Goal: Information Seeking & Learning: Stay updated

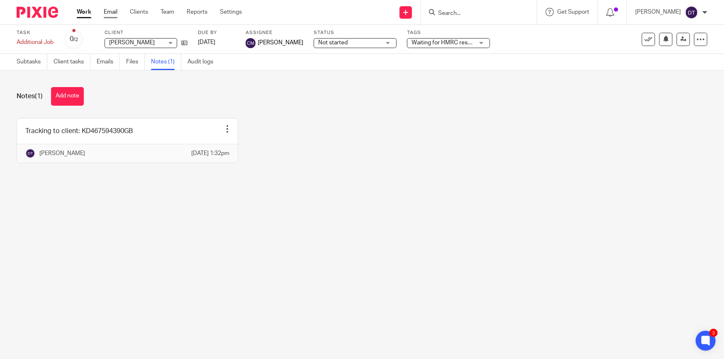
click at [112, 12] on link "Email" at bounding box center [111, 12] width 14 height 8
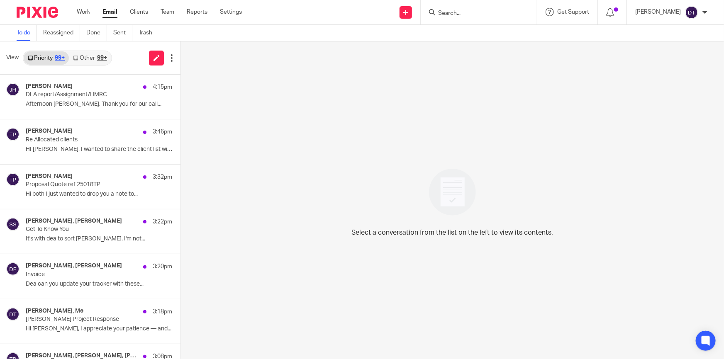
click at [72, 55] on link "Other 99+" at bounding box center [90, 57] width 42 height 13
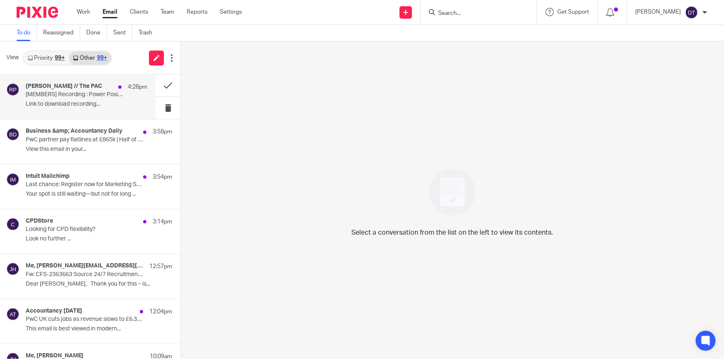
click at [78, 95] on p "[MEMBERS] Recording : Power Positioning Workshop" at bounding box center [74, 94] width 97 height 7
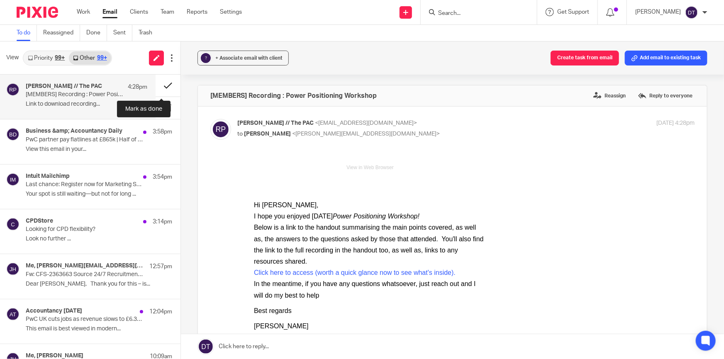
click at [164, 83] on button at bounding box center [167, 86] width 25 height 22
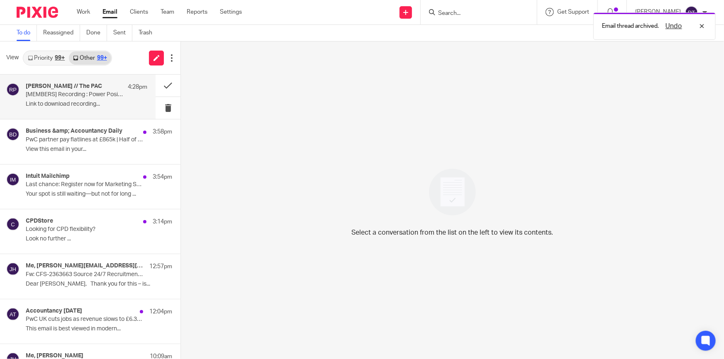
click at [85, 95] on p "[MEMBERS] Recording : Power Positioning Workshop" at bounding box center [74, 94] width 97 height 7
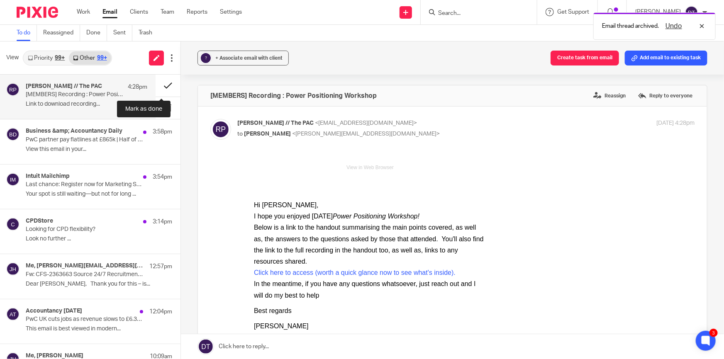
click at [163, 86] on button at bounding box center [167, 86] width 25 height 22
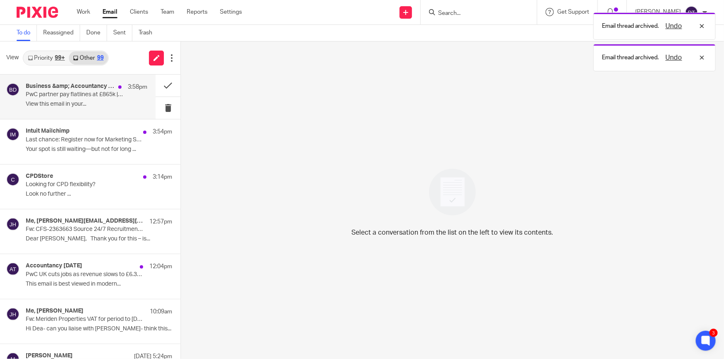
click at [95, 104] on p "View this email in your..." at bounding box center [86, 104] width 121 height 7
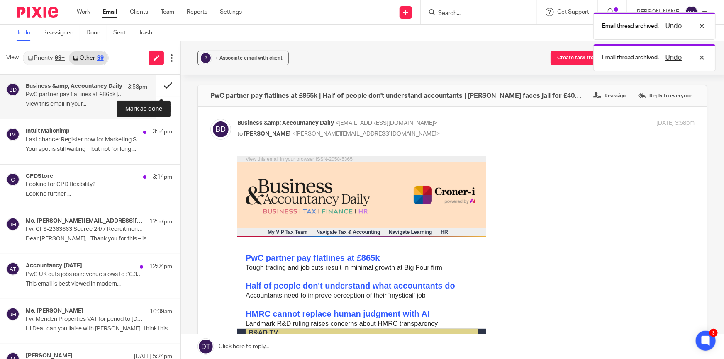
click at [163, 88] on button at bounding box center [167, 86] width 25 height 22
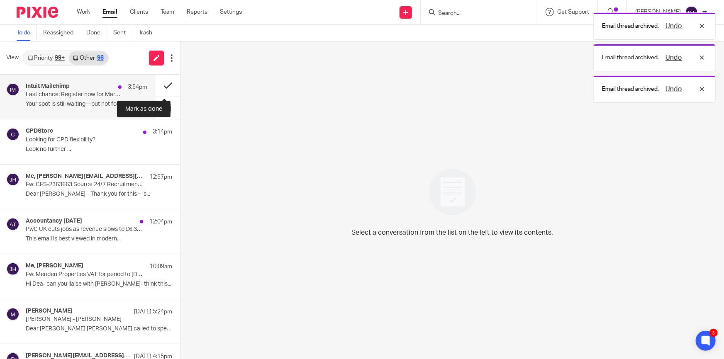
click at [163, 85] on button at bounding box center [167, 86] width 25 height 22
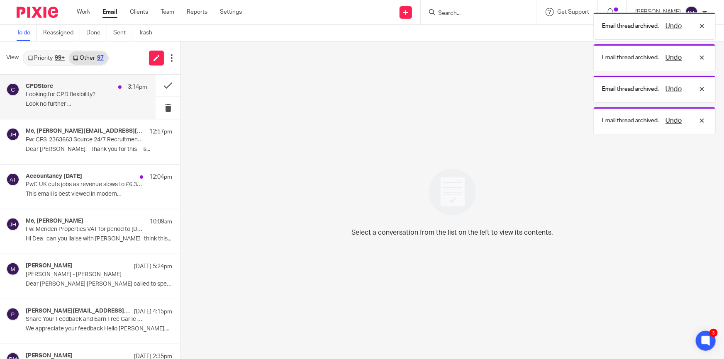
click at [74, 103] on p "Look no further ..." at bounding box center [86, 104] width 121 height 7
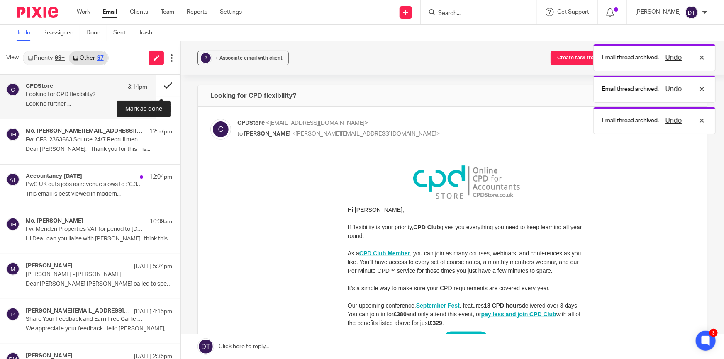
click at [163, 83] on button at bounding box center [167, 86] width 25 height 22
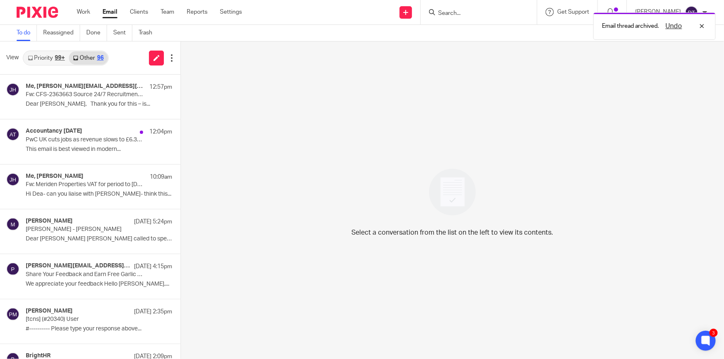
click at [54, 58] on link "Priority 99+" at bounding box center [46, 57] width 45 height 13
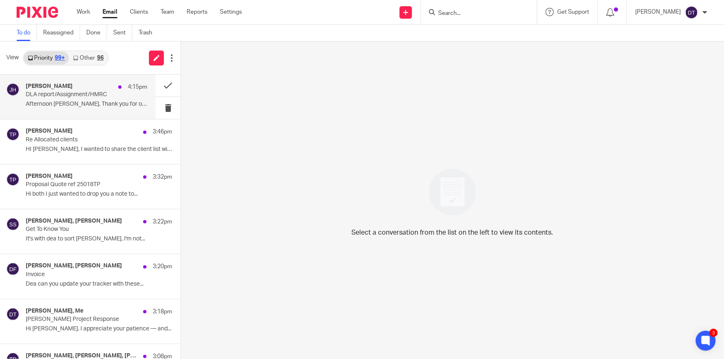
click at [81, 99] on div "[PERSON_NAME] 4:15pm DLA report/Assignment/HMRC Afternoon [PERSON_NAME], Thank …" at bounding box center [86, 97] width 121 height 28
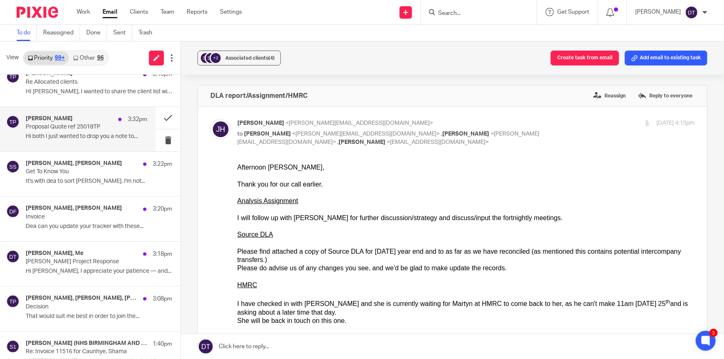
scroll to position [75, 0]
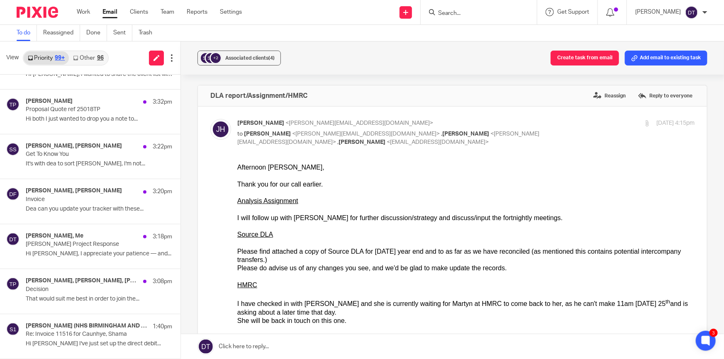
click at [83, 57] on link "Other 96" at bounding box center [88, 57] width 39 height 13
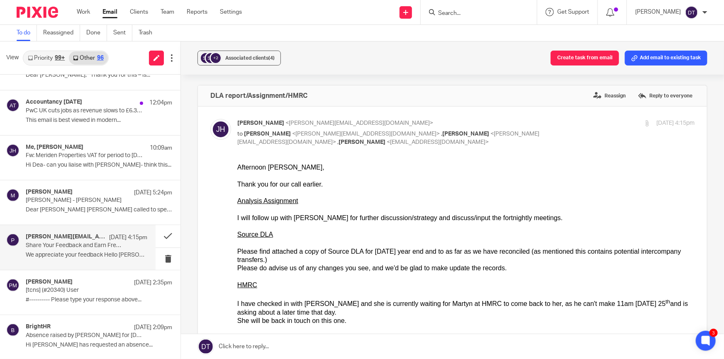
scroll to position [0, 0]
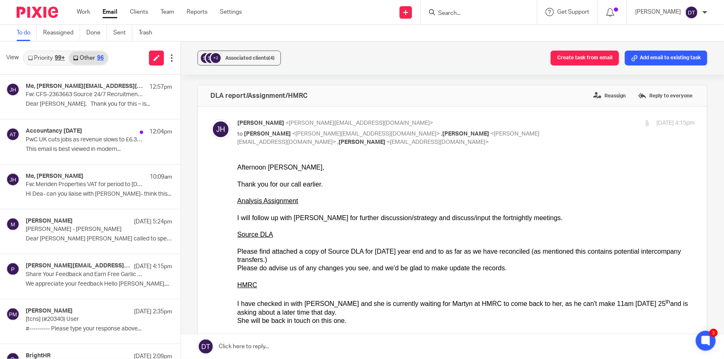
click at [56, 58] on div "99+" at bounding box center [60, 58] width 10 height 6
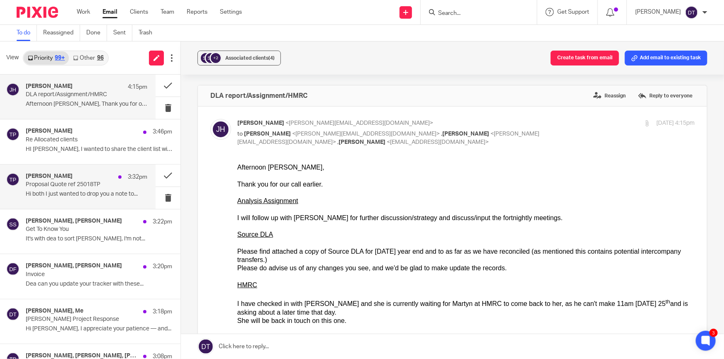
click at [85, 185] on p "Proposal Quote ref 25018TP" at bounding box center [74, 184] width 97 height 7
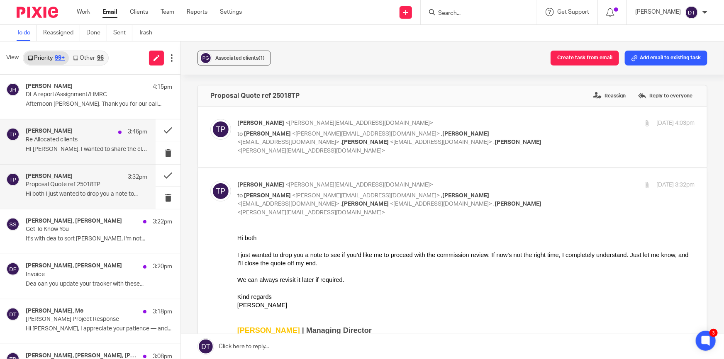
click at [74, 146] on p "HI [PERSON_NAME], I wanted to share the client list with..." at bounding box center [86, 149] width 121 height 7
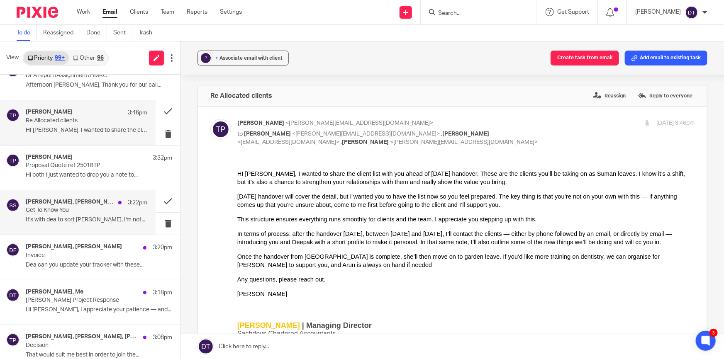
scroll to position [37, 0]
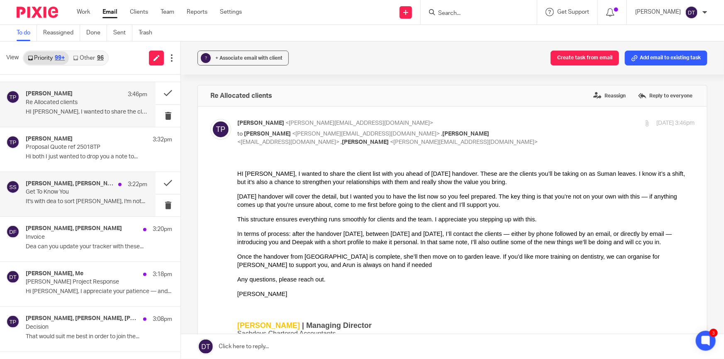
click at [93, 194] on p "Get To Know You" at bounding box center [74, 192] width 97 height 7
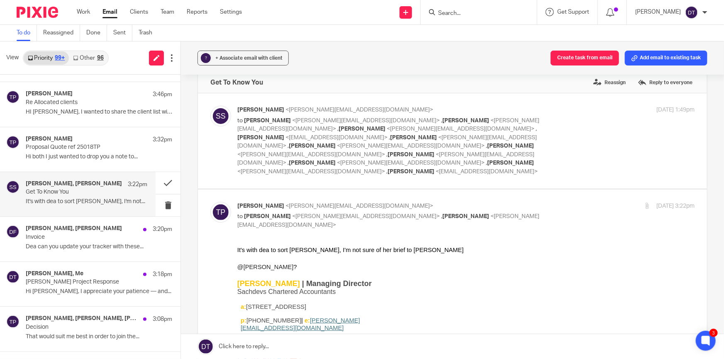
scroll to position [0, 0]
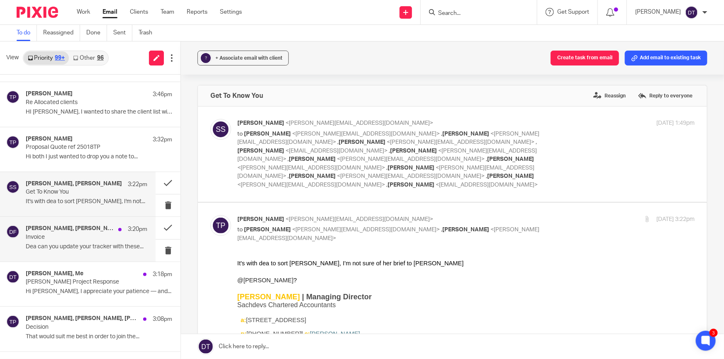
click at [87, 240] on div "[PERSON_NAME], [PERSON_NAME] 3:20pm Invoice Dea can you update your tracker wit…" at bounding box center [86, 239] width 121 height 28
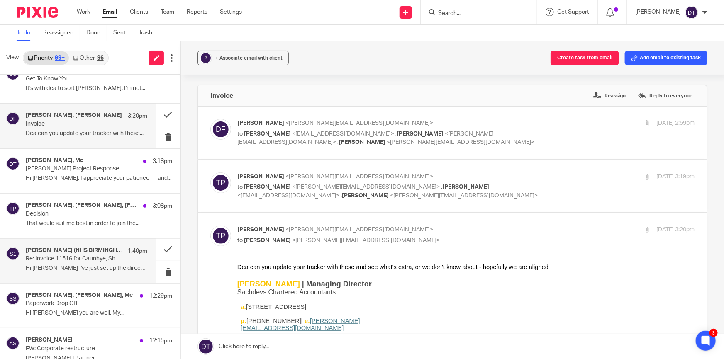
click at [85, 239] on div "[PERSON_NAME] (NHS BIRMINGHAM AND SOLIHULL ICB - 15E) 1:40pm Re: Invoice 11516 …" at bounding box center [77, 261] width 155 height 44
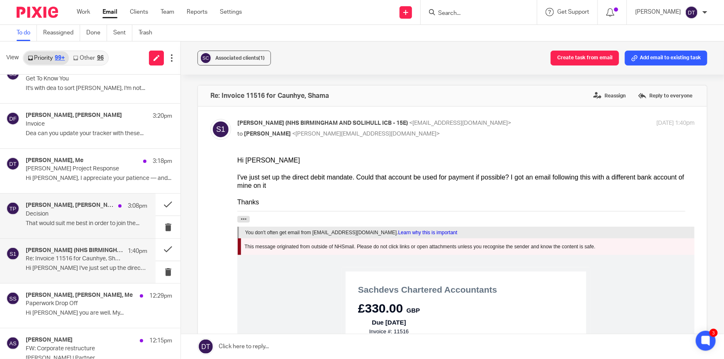
click at [91, 205] on h4 "[PERSON_NAME], [PERSON_NAME], [PERSON_NAME]" at bounding box center [70, 205] width 88 height 7
click at [161, 203] on button at bounding box center [167, 205] width 25 height 22
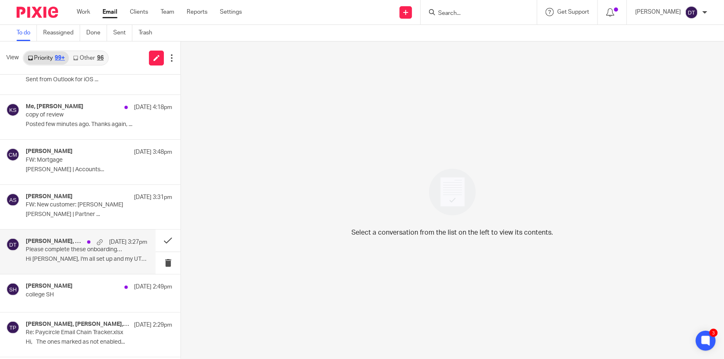
scroll to position [1018, 0]
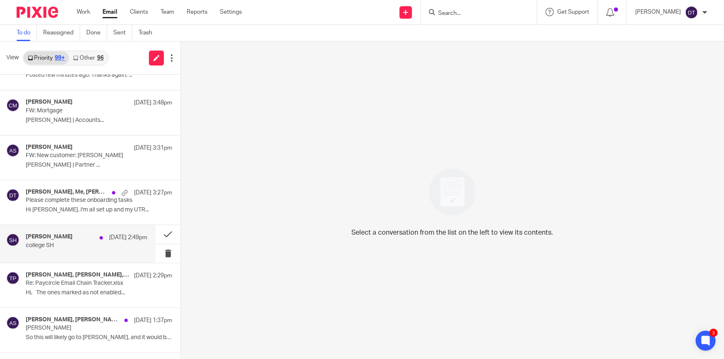
click at [79, 242] on p "college SH" at bounding box center [74, 245] width 97 height 7
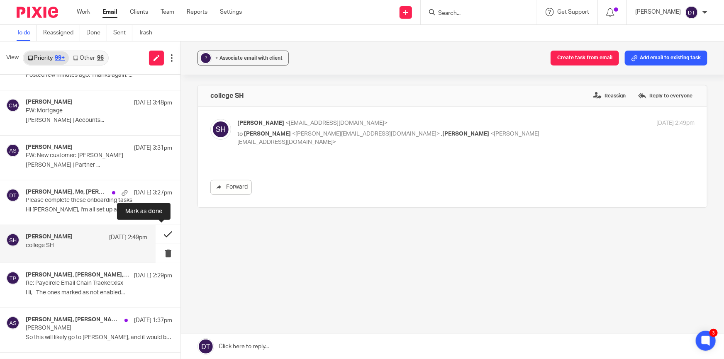
scroll to position [0, 0]
click at [166, 232] on button at bounding box center [167, 234] width 25 height 19
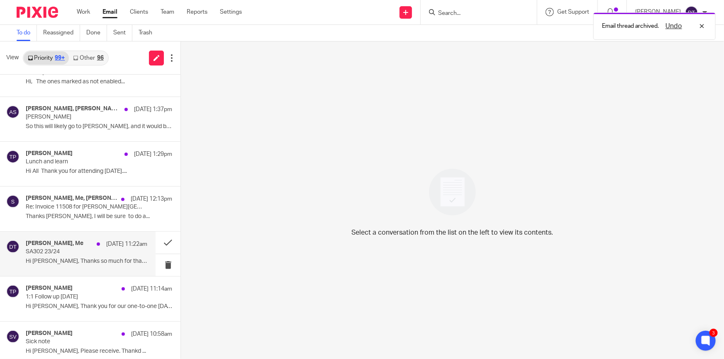
scroll to position [1206, 0]
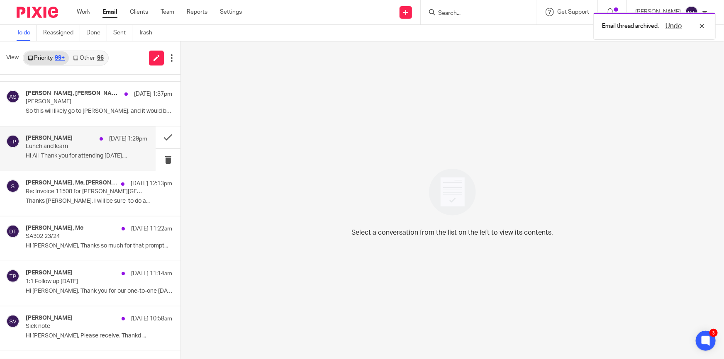
click at [70, 157] on p "Hi All Thank you for attending [DATE]...." at bounding box center [86, 156] width 121 height 7
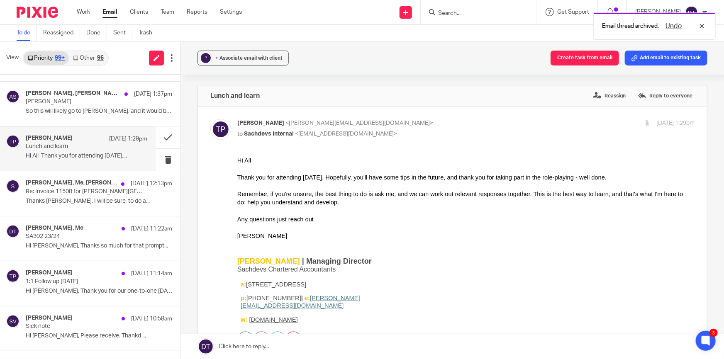
scroll to position [0, 0]
click at [159, 137] on button at bounding box center [167, 137] width 25 height 22
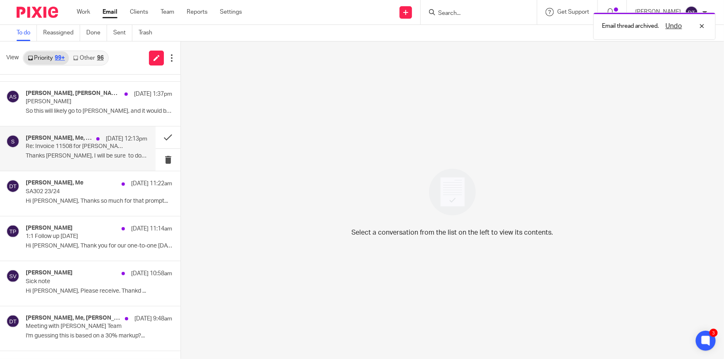
click at [95, 138] on div "[DATE] 12:13pm" at bounding box center [119, 139] width 55 height 8
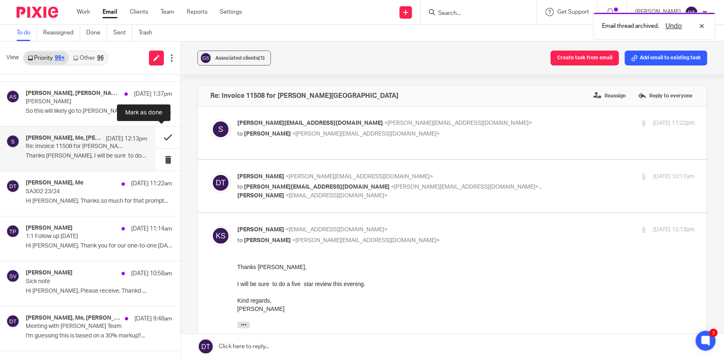
click at [160, 137] on button at bounding box center [167, 137] width 25 height 22
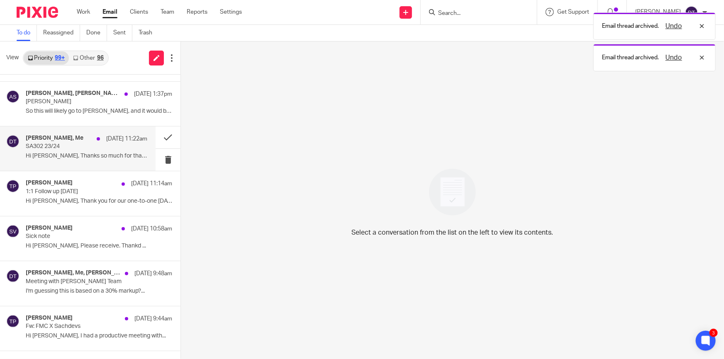
click at [66, 148] on p "SA302 23/24" at bounding box center [74, 146] width 97 height 7
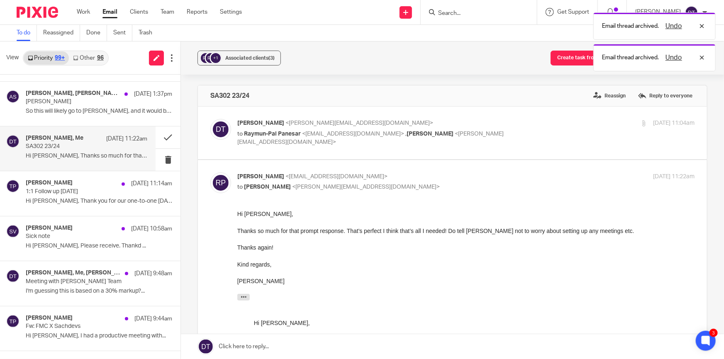
click at [526, 131] on p "to Raymun-[PERSON_NAME] <[EMAIL_ADDRESS][DOMAIN_NAME]> , [PERSON_NAME] <[PERSON…" at bounding box center [389, 138] width 305 height 17
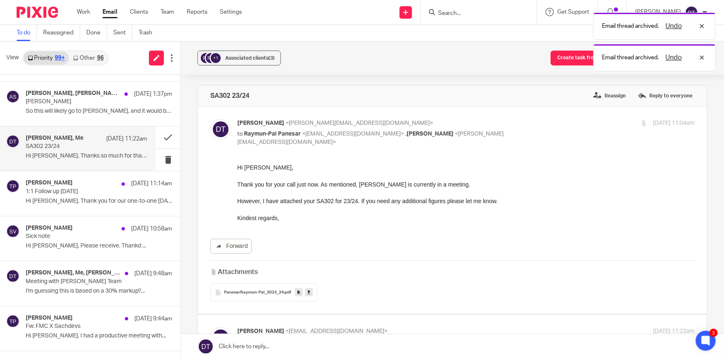
click at [532, 136] on p "to Raymun-[PERSON_NAME] <[EMAIL_ADDRESS][DOMAIN_NAME]> , [PERSON_NAME] <[PERSON…" at bounding box center [389, 138] width 305 height 17
checkbox input "false"
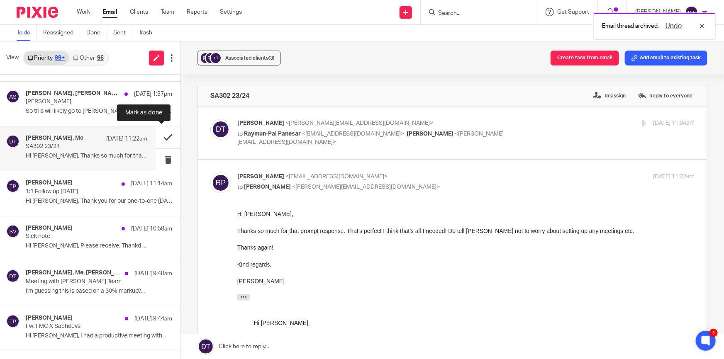
click at [156, 138] on button at bounding box center [167, 137] width 25 height 22
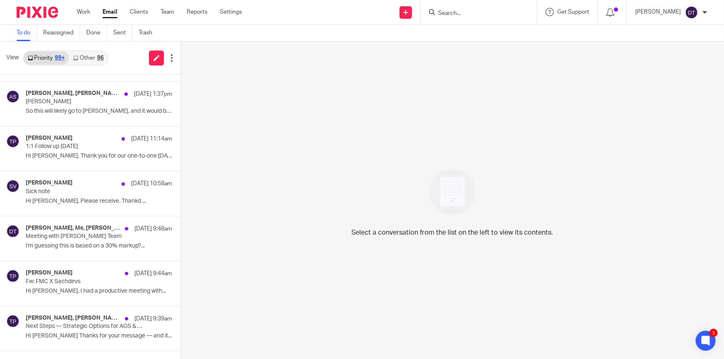
click at [87, 58] on link "Other 96" at bounding box center [88, 57] width 39 height 13
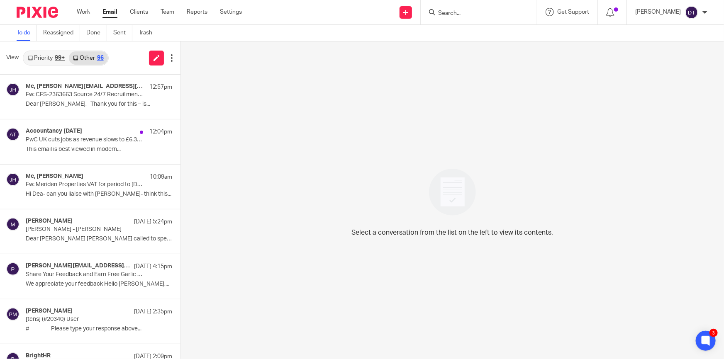
click at [48, 58] on link "Priority 99+" at bounding box center [46, 57] width 45 height 13
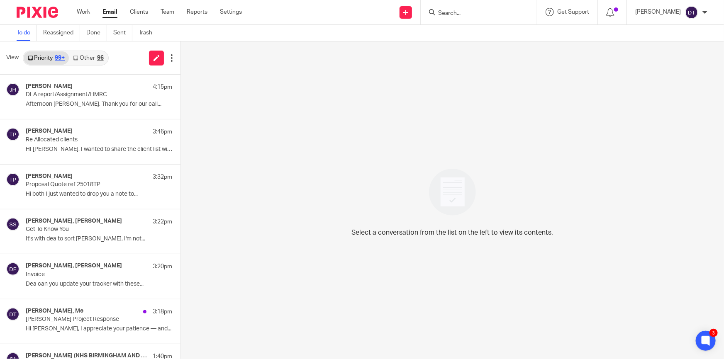
click at [92, 60] on link "Other 96" at bounding box center [88, 57] width 39 height 13
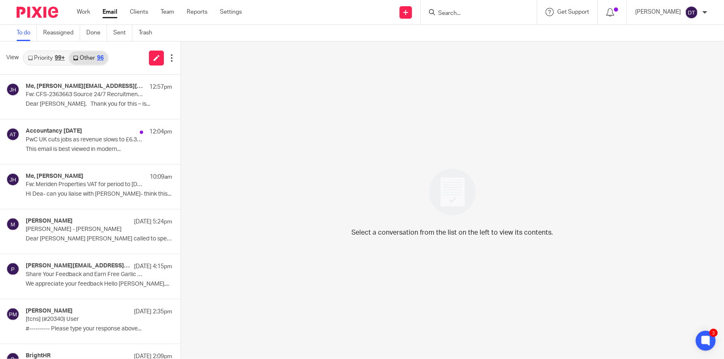
click at [54, 59] on link "Priority 99+" at bounding box center [46, 57] width 45 height 13
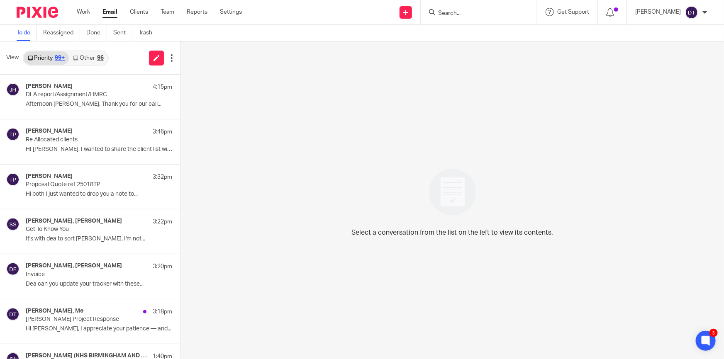
click at [91, 53] on link "Other 96" at bounding box center [88, 57] width 39 height 13
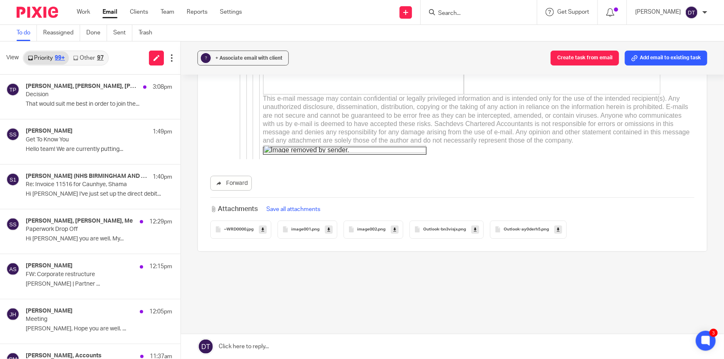
click at [90, 61] on link "Other 97" at bounding box center [88, 57] width 39 height 13
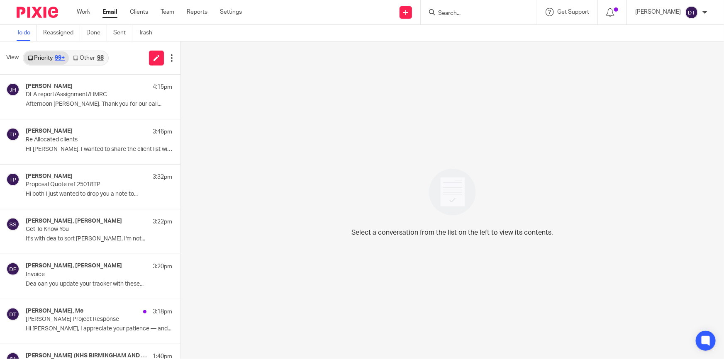
click at [94, 55] on link "Other 98" at bounding box center [88, 57] width 39 height 13
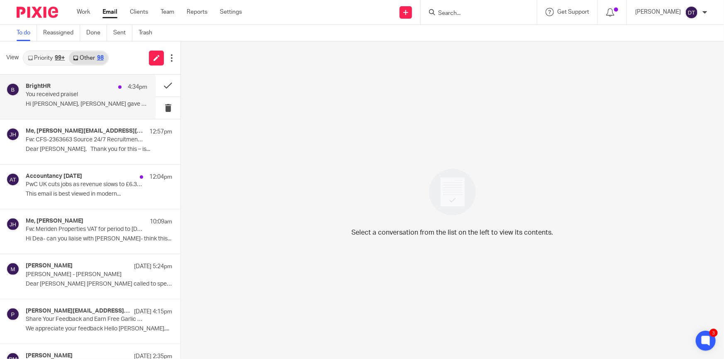
click at [87, 87] on div "BrightHR 4:34pm" at bounding box center [86, 87] width 121 height 8
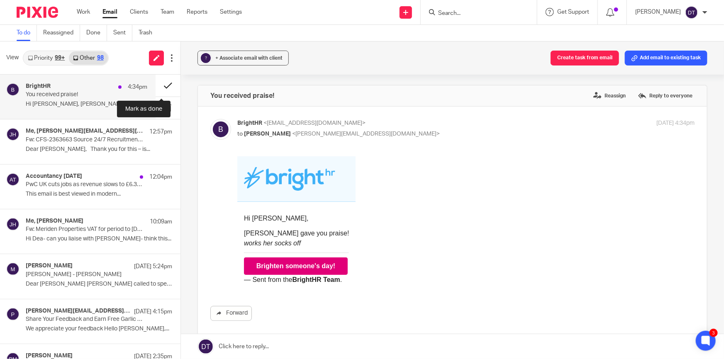
click at [162, 87] on button at bounding box center [167, 86] width 25 height 22
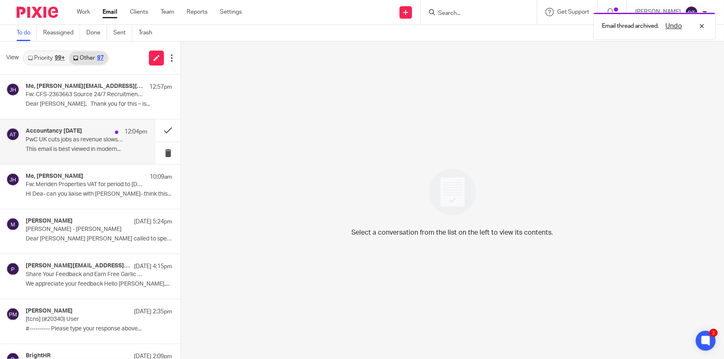
click at [90, 133] on div "Accountancy Today 12:04pm" at bounding box center [86, 132] width 121 height 8
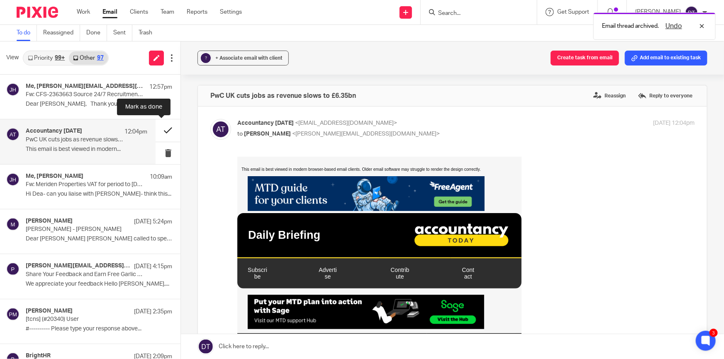
click at [162, 129] on button at bounding box center [167, 130] width 25 height 22
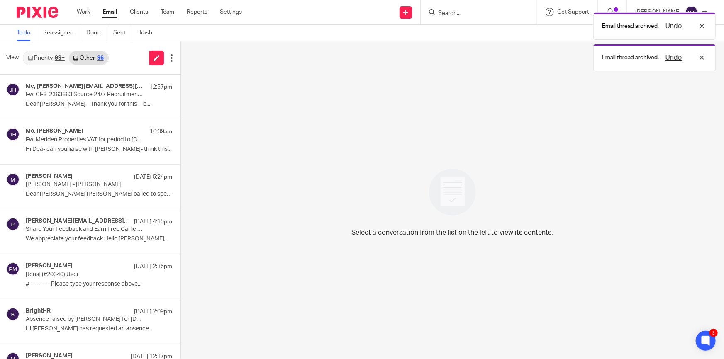
click at [57, 58] on div "99+" at bounding box center [60, 58] width 10 height 6
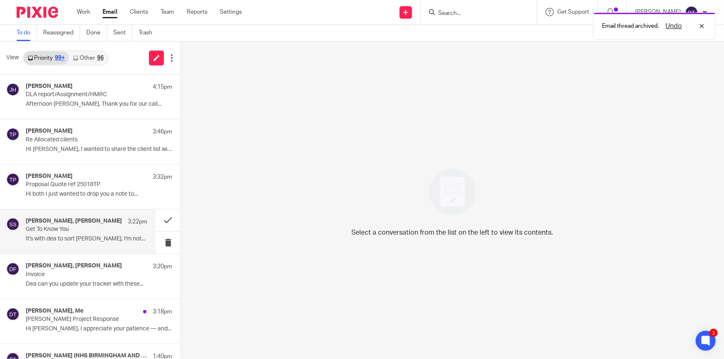
click at [83, 247] on div "Tina Pennycuick, Sonia Sachdev 3:22pm Get To Know You It's with dea to sort Son…" at bounding box center [77, 231] width 155 height 44
